Goal: Task Accomplishment & Management: Manage account settings

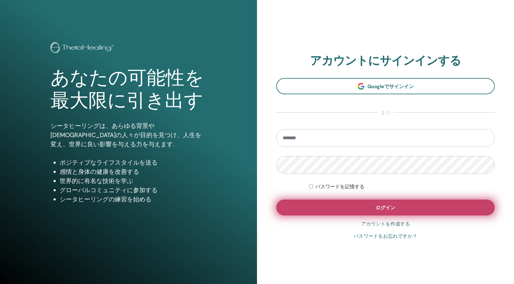
type input "**********"
click at [298, 214] on button "ログイン" at bounding box center [385, 207] width 218 height 16
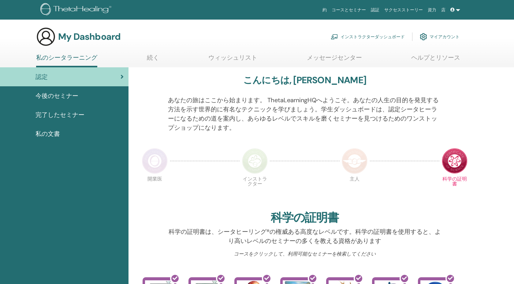
click at [374, 35] on link "インストラクターダッシュボード" at bounding box center [368, 36] width 74 height 13
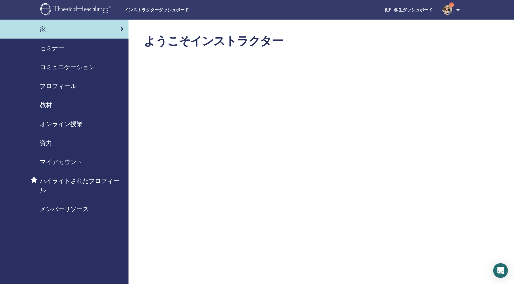
click at [52, 50] on span "セミナー" at bounding box center [52, 47] width 24 height 9
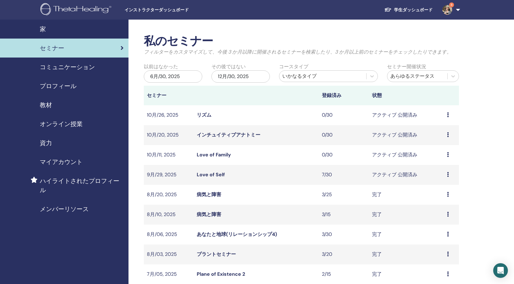
click at [212, 173] on link "Love of Self" at bounding box center [211, 174] width 28 height 6
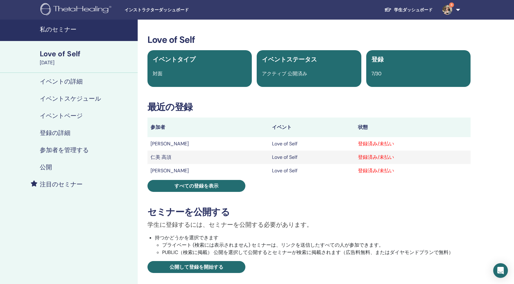
click at [61, 150] on h4 "参加者を管理する" at bounding box center [64, 149] width 49 height 7
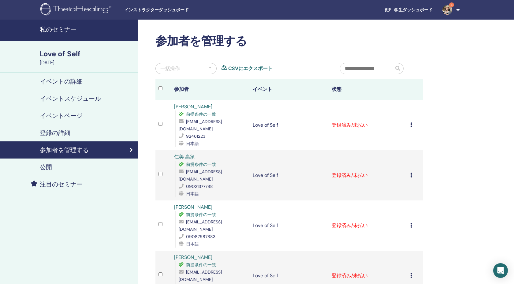
click at [412, 123] on div "登録をキャンセルする 自動認証しない 有料としてマーク 未払いとしてマーク 不在としてマーク 完了して認定する 証明書のダウンロード" at bounding box center [414, 124] width 9 height 7
click at [413, 172] on p "完了して認定する" at bounding box center [412, 174] width 49 height 7
click at [411, 173] on icon at bounding box center [411, 175] width 2 height 5
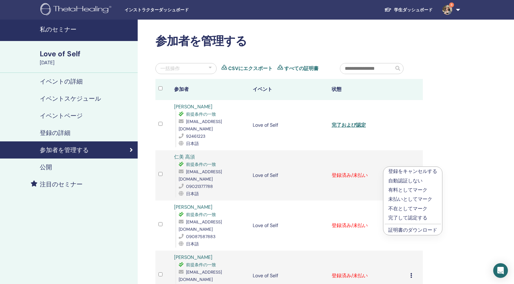
click at [406, 218] on p "完了して認定する" at bounding box center [412, 217] width 49 height 7
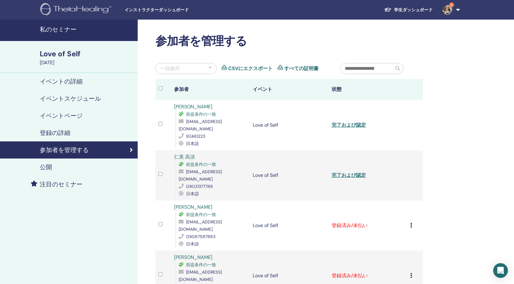
click at [410, 223] on icon at bounding box center [411, 225] width 2 height 5
click at [400, 258] on p "完了して認定する" at bounding box center [411, 259] width 49 height 7
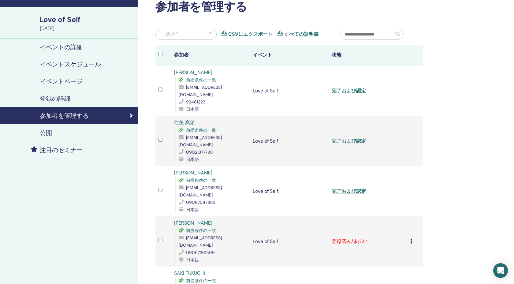
scroll to position [78, 0]
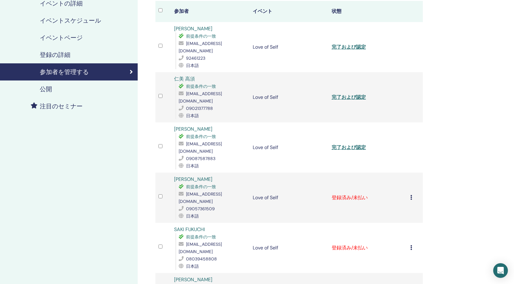
click at [410, 194] on div "登録をキャンセルする 自動認証しない 有料としてマーク 未払いとしてマーク 不在としてマーク 完了して認定する 証明書のダウンロード" at bounding box center [414, 197] width 9 height 7
click at [407, 226] on p "完了して認定する" at bounding box center [411, 225] width 49 height 7
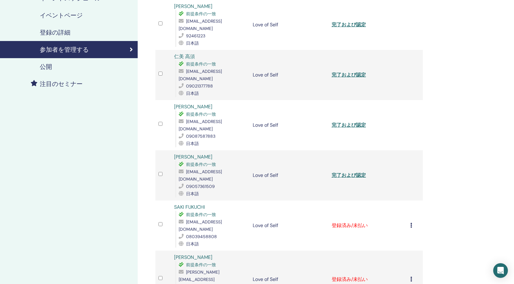
scroll to position [112, 0]
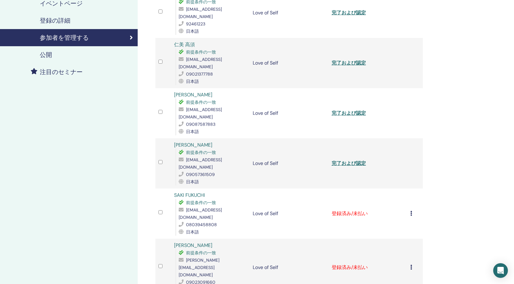
click at [410, 210] on div "登録をキャンセルする 自動認証しない 有料としてマーク 未払いとしてマーク 不在としてマーク 完了して認定する 証明書のダウンロード" at bounding box center [414, 213] width 9 height 7
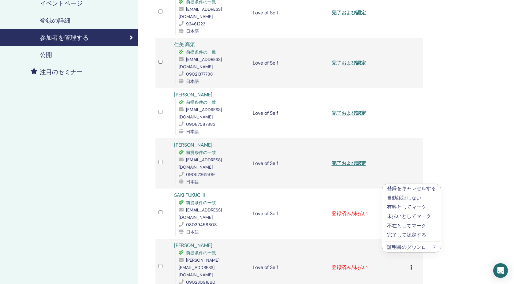
click at [405, 235] on p "完了して認定する" at bounding box center [411, 234] width 49 height 7
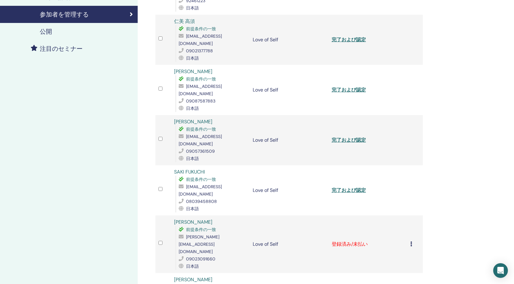
scroll to position [157, 0]
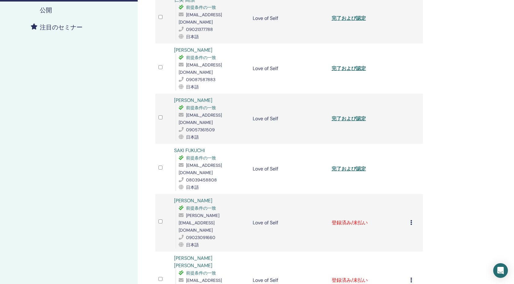
click at [413, 219] on div "登録をキャンセルする 自動認証しない 有料としてマーク 未払いとしてマーク 不在としてマーク 完了して認定する 証明書のダウンロード" at bounding box center [414, 222] width 9 height 7
click at [410, 230] on p "完了して認定する" at bounding box center [414, 228] width 49 height 7
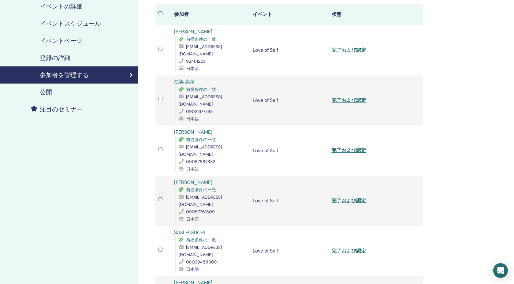
scroll to position [117, 0]
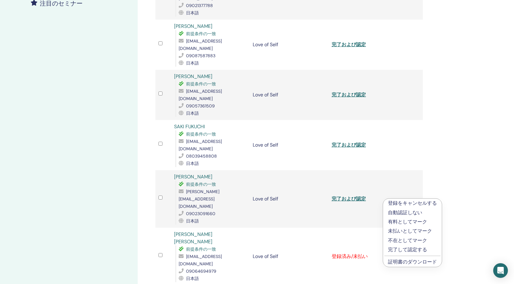
scroll to position [199, 0]
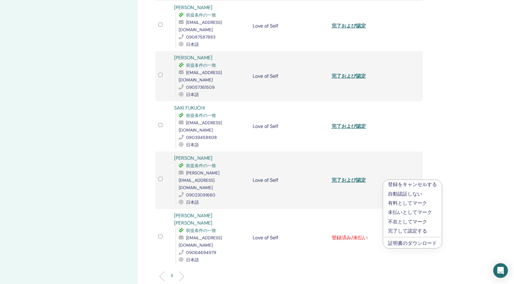
click at [407, 233] on p "完了して認定する" at bounding box center [412, 230] width 49 height 7
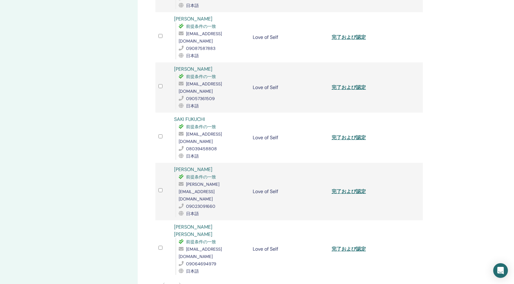
scroll to position [189, 0]
